Goal: Download file/media

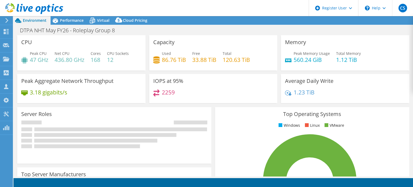
select select "USD"
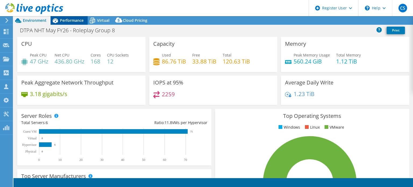
click at [63, 22] on span "Performance" at bounding box center [72, 20] width 24 height 5
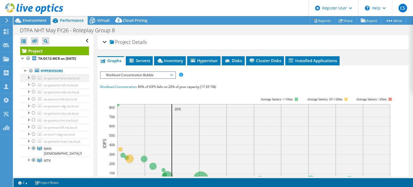
click at [29, 80] on div at bounding box center [28, 76] width 5 height 5
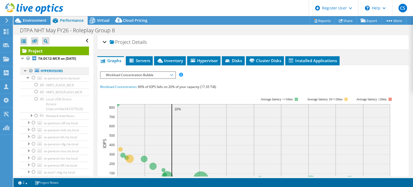
click at [24, 73] on div at bounding box center [25, 69] width 5 height 5
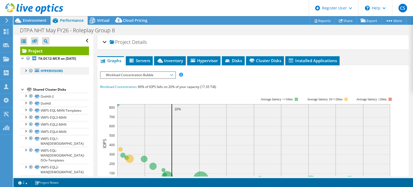
click at [24, 73] on div at bounding box center [25, 69] width 5 height 5
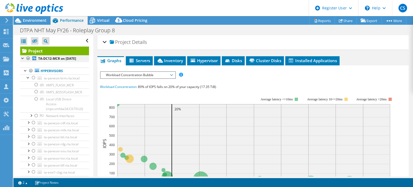
click at [22, 57] on div at bounding box center [22, 57] width 5 height 5
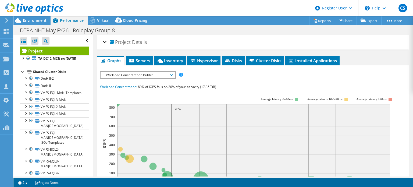
click at [28, 18] on div at bounding box center [31, 9] width 63 height 18
click at [45, 19] on span "Environment" at bounding box center [35, 20] width 24 height 5
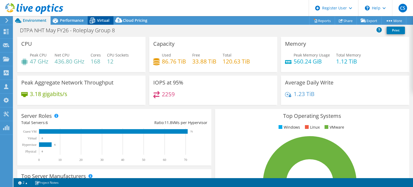
click at [92, 21] on icon at bounding box center [92, 21] width 5 height 4
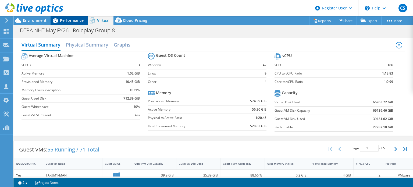
click at [60, 21] on span "Performance" at bounding box center [72, 20] width 24 height 5
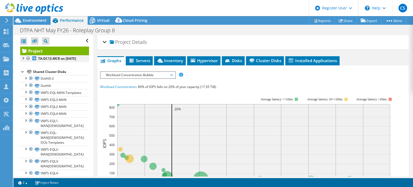
click at [23, 60] on div at bounding box center [22, 57] width 5 height 5
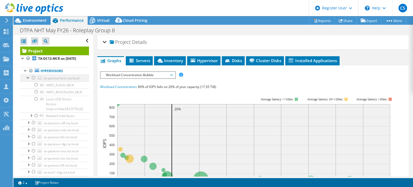
click at [26, 80] on div at bounding box center [28, 76] width 5 height 5
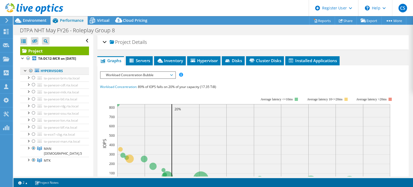
click at [25, 73] on div at bounding box center [25, 69] width 5 height 5
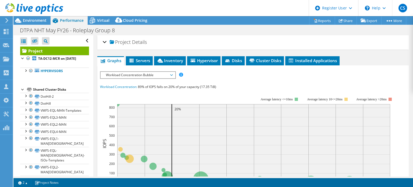
click at [21, 92] on div at bounding box center [22, 88] width 5 height 5
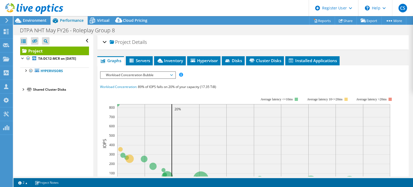
click at [22, 92] on div at bounding box center [22, 88] width 5 height 5
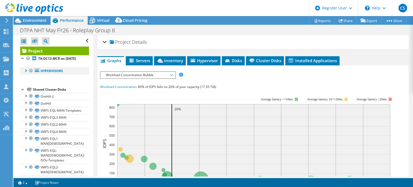
click at [24, 73] on div at bounding box center [25, 69] width 5 height 5
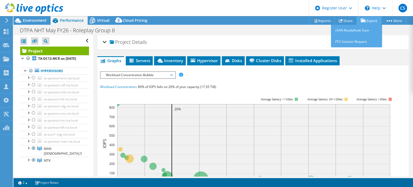
click at [364, 24] on link "Export" at bounding box center [368, 20] width 25 height 8
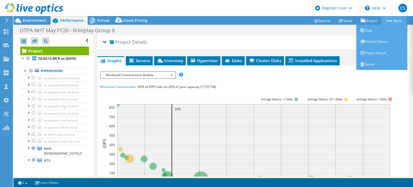
click at [388, 21] on link "More" at bounding box center [393, 20] width 25 height 8
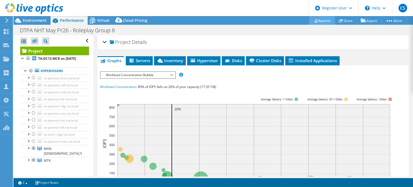
click at [314, 20] on link "Reports" at bounding box center [322, 20] width 26 height 8
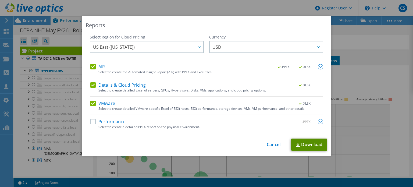
click at [295, 145] on img at bounding box center [297, 144] width 4 height 3
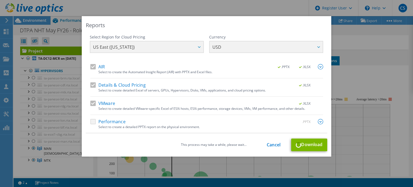
click at [313, 138] on div "This process may take a while, please wait... Cancel Download" at bounding box center [206, 144] width 241 height 13
click at [266, 142] on link "Cancel" at bounding box center [273, 144] width 14 height 5
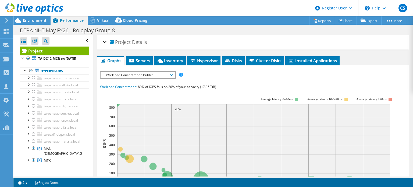
click at [240, 37] on div "Project Details" at bounding box center [253, 43] width 300 height 12
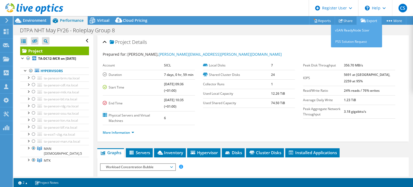
click at [370, 20] on link "Export" at bounding box center [368, 20] width 25 height 8
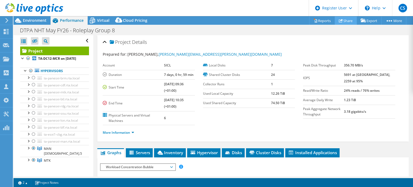
click at [338, 22] on icon at bounding box center [340, 21] width 4 height 4
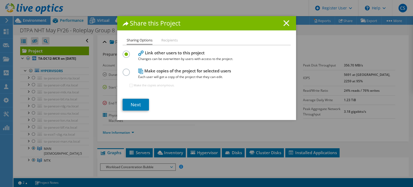
click at [283, 21] on icon at bounding box center [286, 23] width 6 height 6
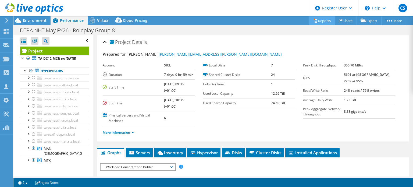
click at [320, 21] on link "Reports" at bounding box center [322, 20] width 26 height 8
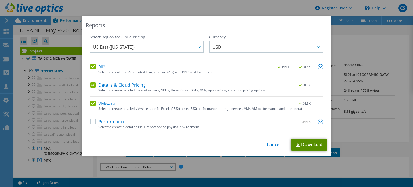
click at [307, 141] on link "Download" at bounding box center [309, 144] width 36 height 12
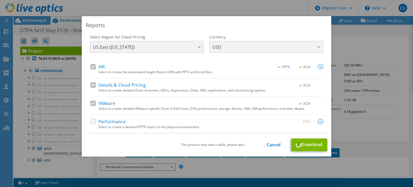
click at [279, 150] on div "This process may take a while, please wait... Cancel Download" at bounding box center [206, 144] width 241 height 13
click at [274, 184] on div "Reports Select Region for Cloud Pricing Asia Pacific ([GEOGRAPHIC_DATA]) [GEOGR…" at bounding box center [206, 93] width 413 height 187
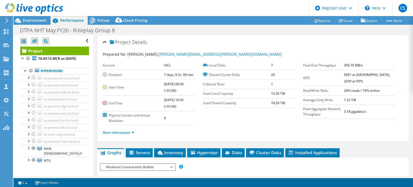
drag, startPoint x: 373, startPoint y: 1, endPoint x: 293, endPoint y: 41, distance: 89.7
click at [293, 41] on div "Project Details" at bounding box center [253, 43] width 300 height 12
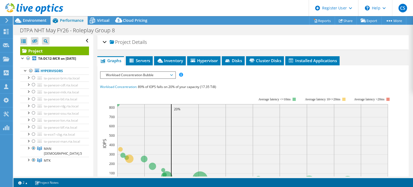
click at [216, 28] on div "DTPA NHT May FY26 - Roleplay Group 8 Print" at bounding box center [212, 30] width 399 height 10
click at [314, 20] on icon at bounding box center [315, 20] width 2 height 3
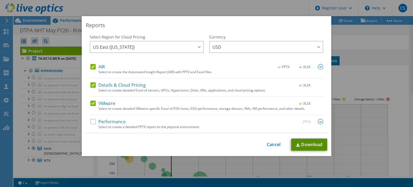
click at [309, 144] on link "Download" at bounding box center [309, 144] width 36 height 12
